Goal: Task Accomplishment & Management: Manage account settings

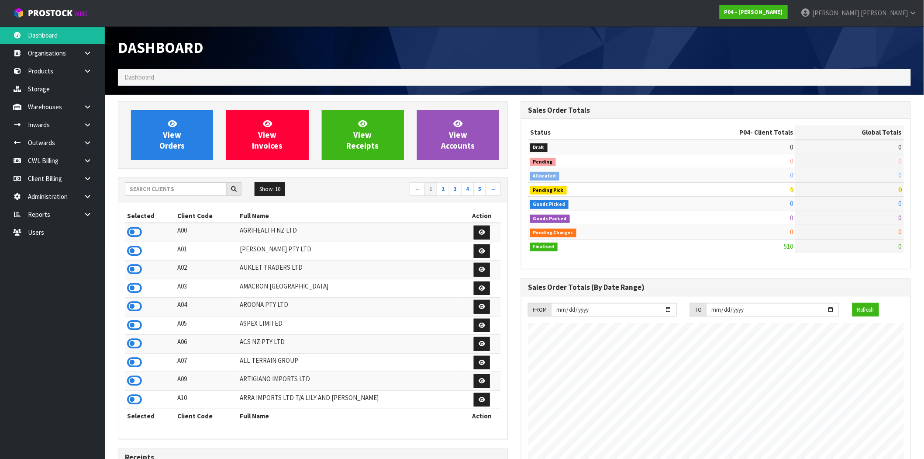
scroll to position [436216, 436347]
click at [83, 140] on link at bounding box center [91, 143] width 28 height 18
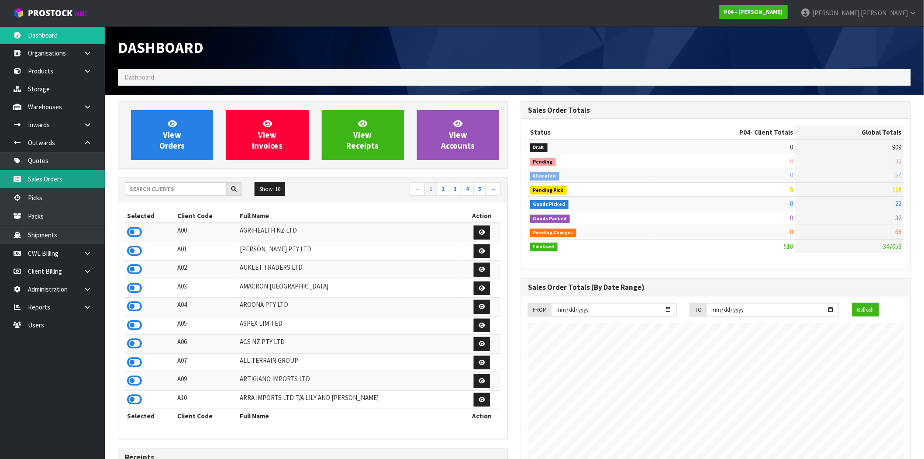
click at [59, 180] on link "Sales Orders" at bounding box center [52, 179] width 105 height 18
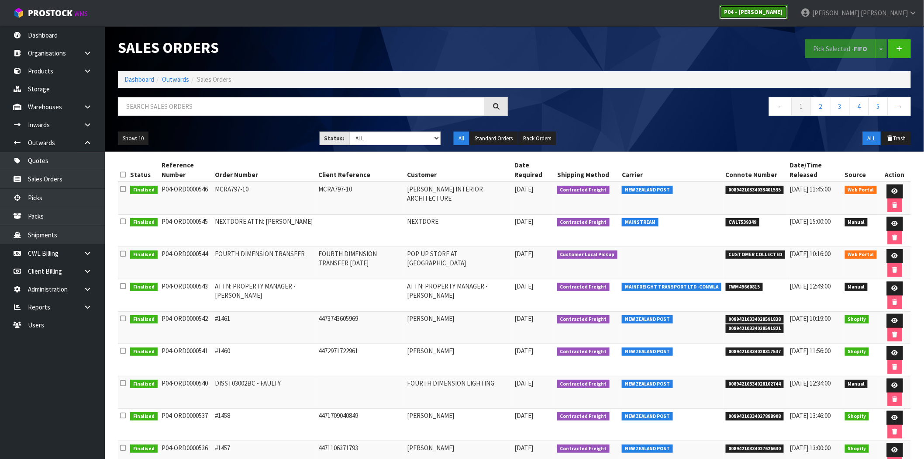
click at [783, 12] on strong "P04 - [PERSON_NAME]" at bounding box center [754, 11] width 59 height 7
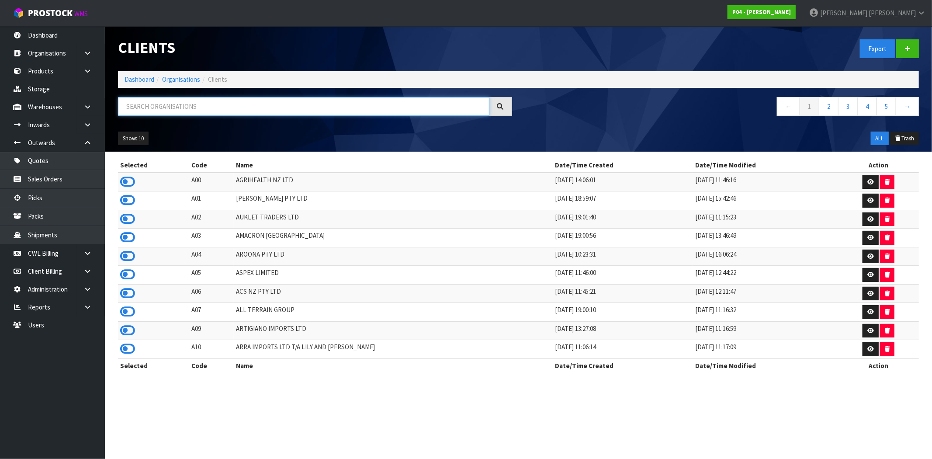
click at [219, 107] on input "text" at bounding box center [303, 106] width 371 height 19
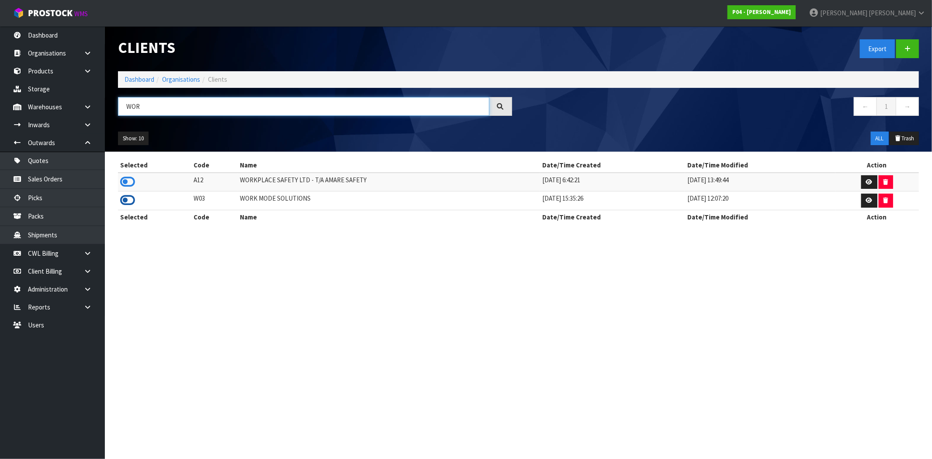
type input "WOR"
click at [129, 202] on icon at bounding box center [127, 199] width 15 height 13
click at [96, 181] on link "Sales Orders" at bounding box center [52, 179] width 105 height 18
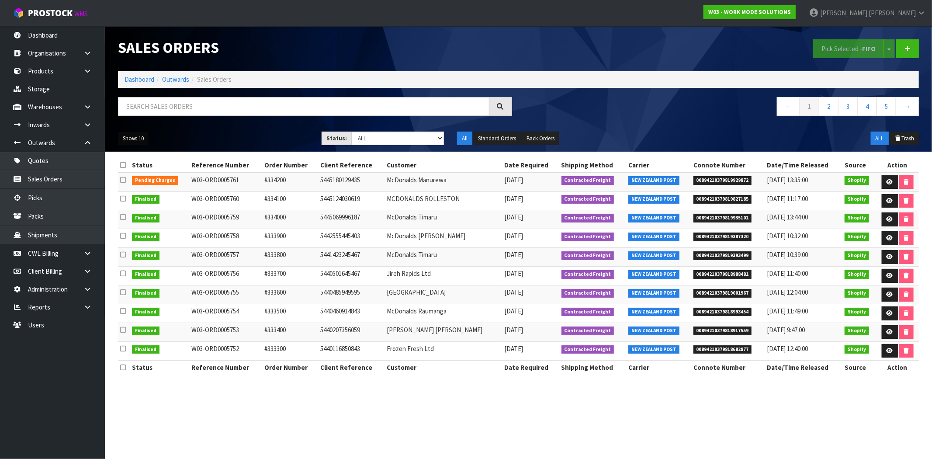
click at [142, 140] on button "Show: 10" at bounding box center [133, 138] width 31 height 14
click at [164, 189] on link "50" at bounding box center [152, 190] width 69 height 12
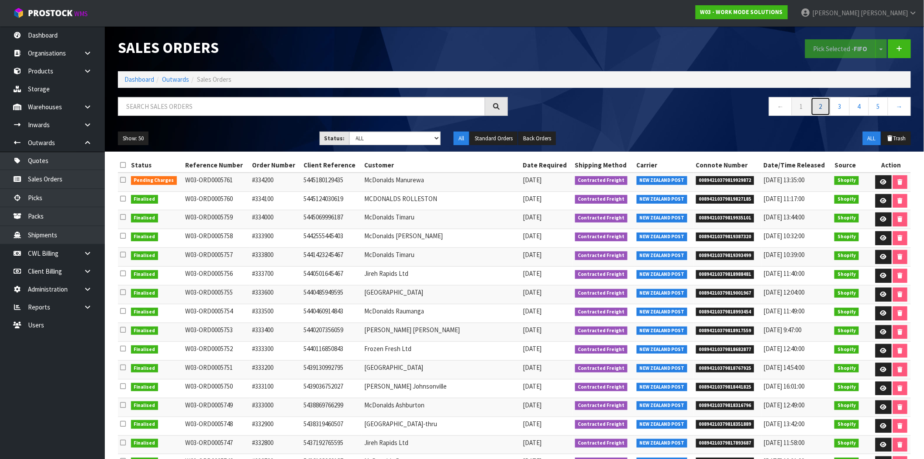
click at [818, 107] on link "2" at bounding box center [821, 106] width 20 height 19
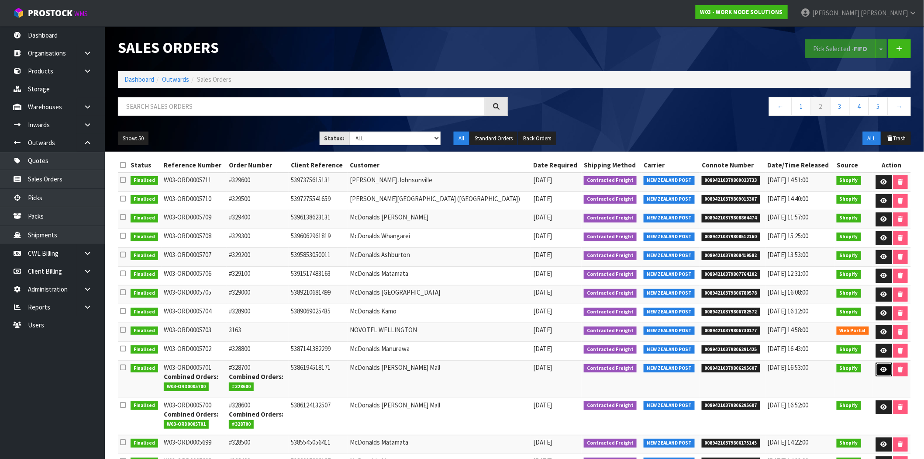
click at [884, 370] on icon at bounding box center [884, 369] width 7 height 6
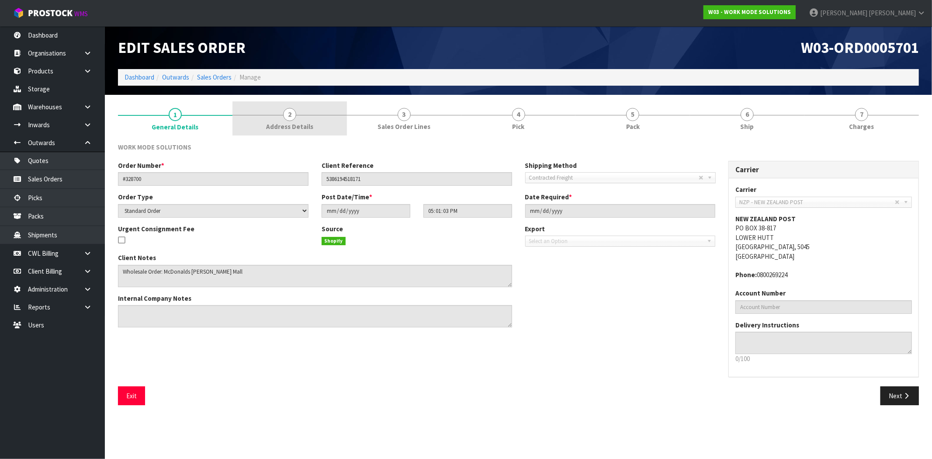
click at [293, 126] on span "Address Details" at bounding box center [289, 126] width 47 height 9
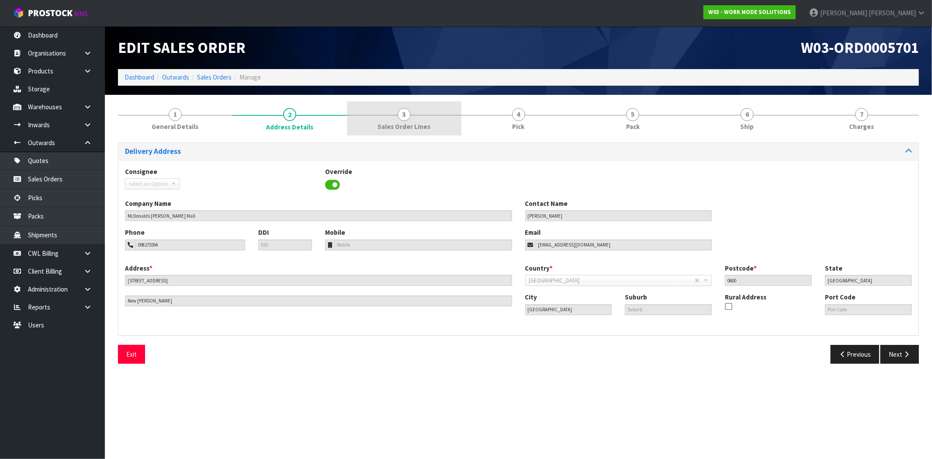
drag, startPoint x: 403, startPoint y: 127, endPoint x: 394, endPoint y: 125, distance: 8.9
click at [403, 125] on span "Sales Order Lines" at bounding box center [403, 126] width 53 height 9
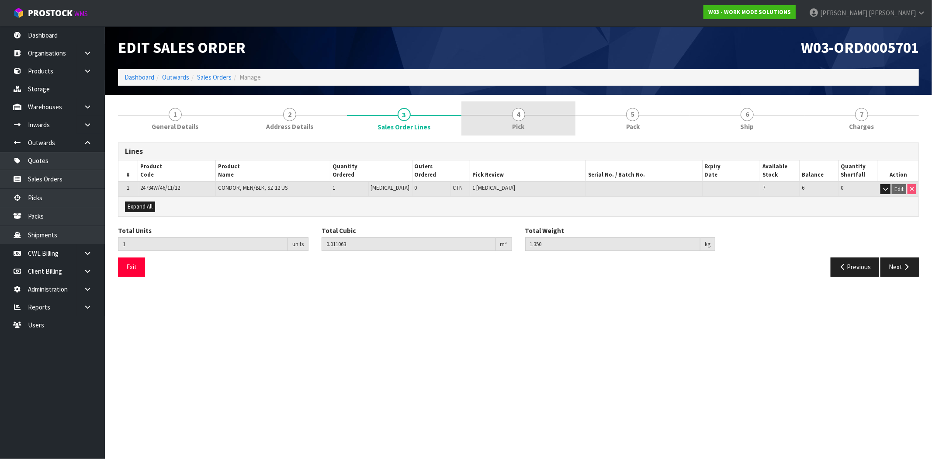
click at [513, 128] on span "Pick" at bounding box center [518, 126] width 12 height 9
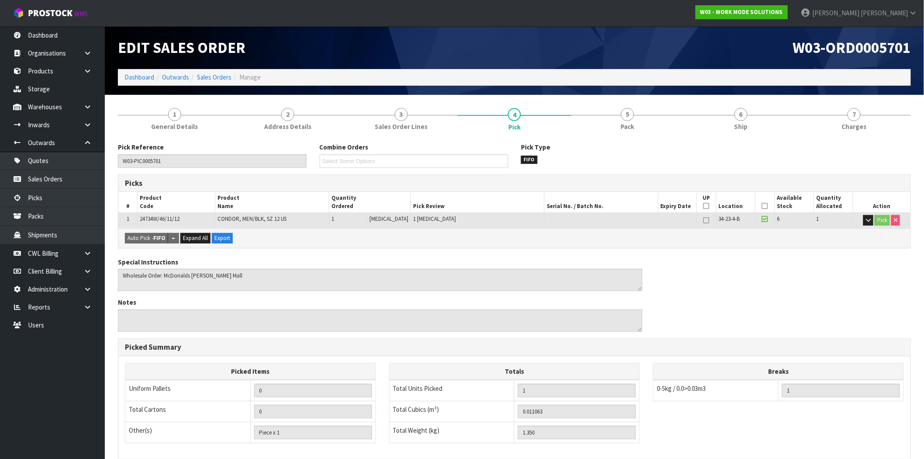
click at [422, 162] on ul "Select Some Options" at bounding box center [414, 161] width 189 height 14
